Goal: Task Accomplishment & Management: Manage account settings

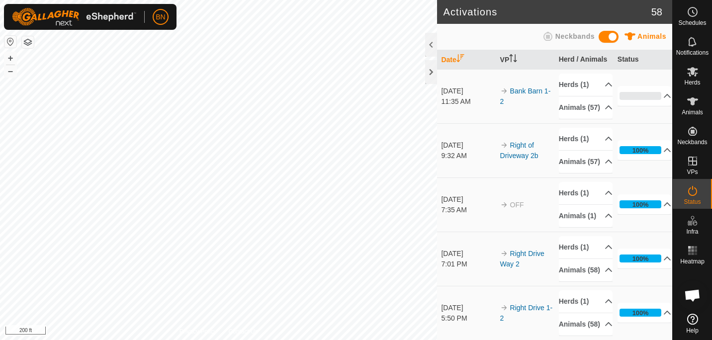
scroll to position [491, 0]
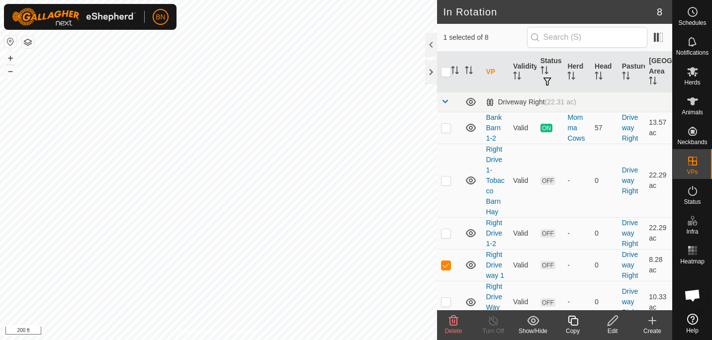
checkbox input "false"
checkbox input "true"
checkbox input "false"
checkbox input "true"
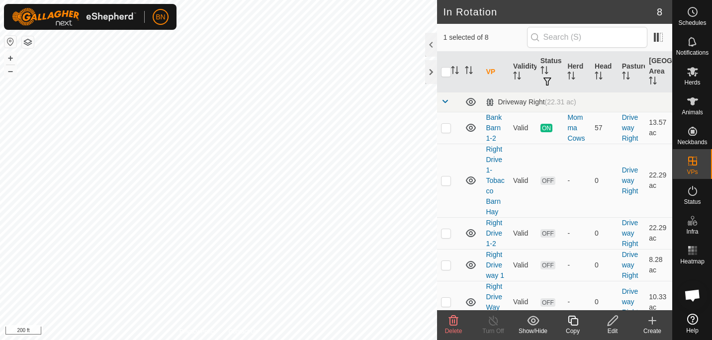
checkbox input "false"
checkbox input "true"
checkbox input "false"
